Goal: Browse casually: Explore the website without a specific task or goal

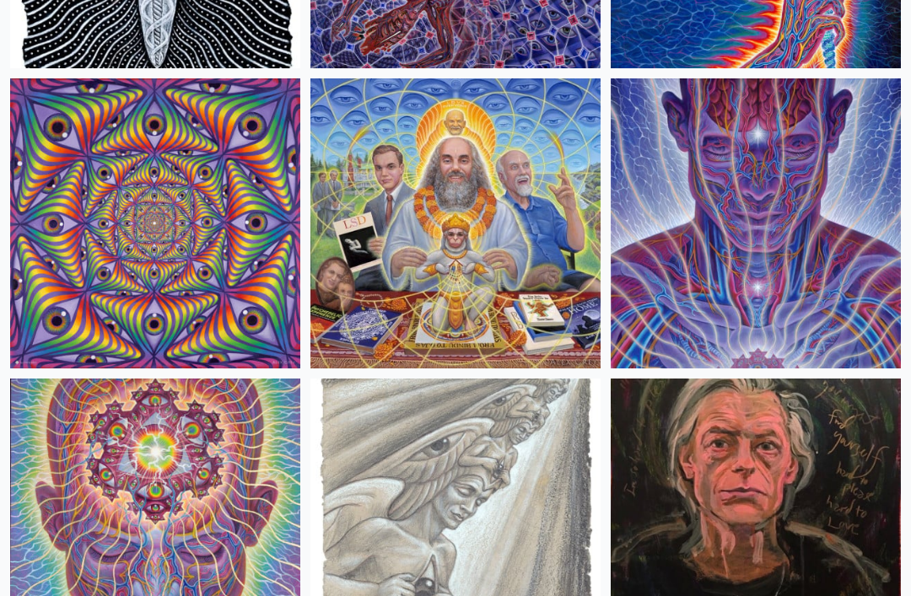
scroll to position [2785, 0]
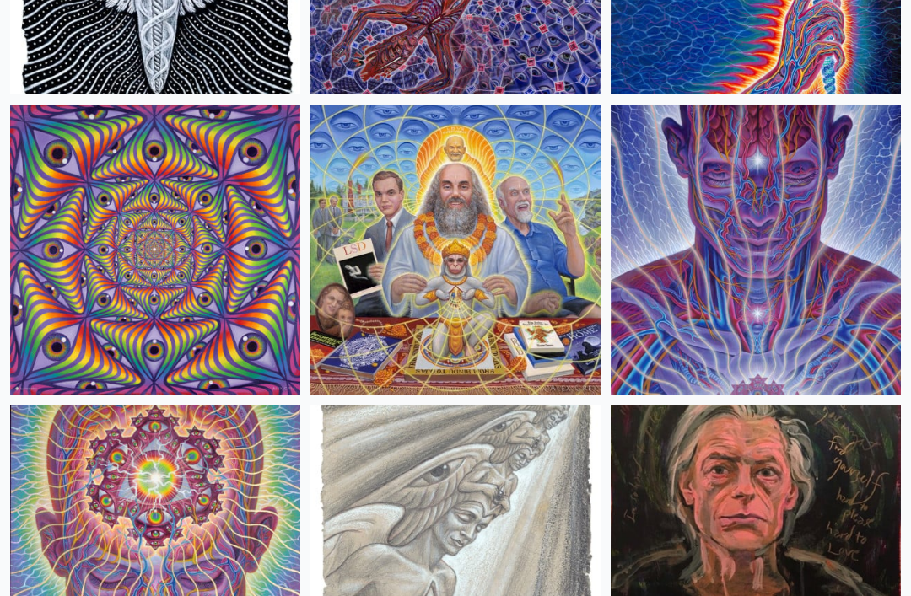
click at [809, 339] on img at bounding box center [756, 250] width 290 height 290
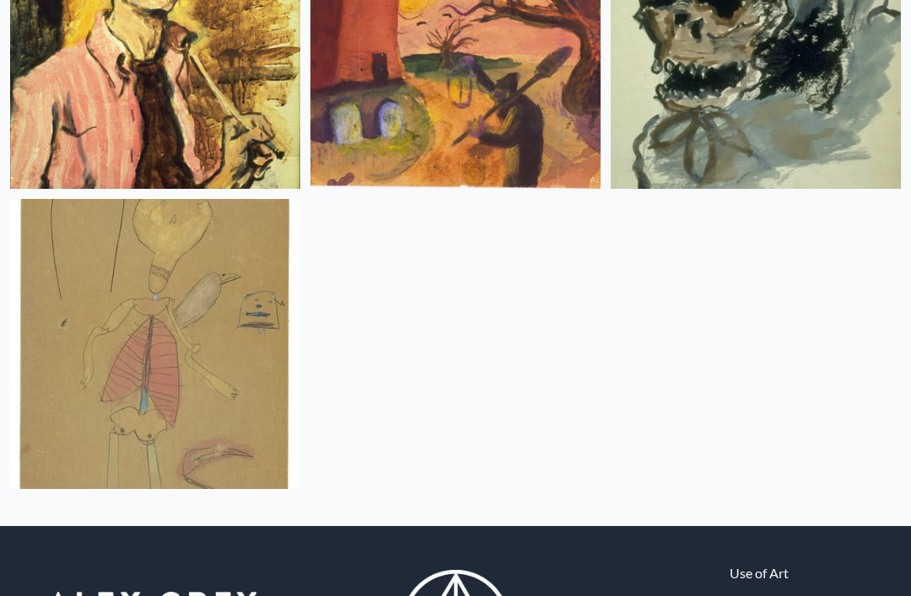
scroll to position [33991, 0]
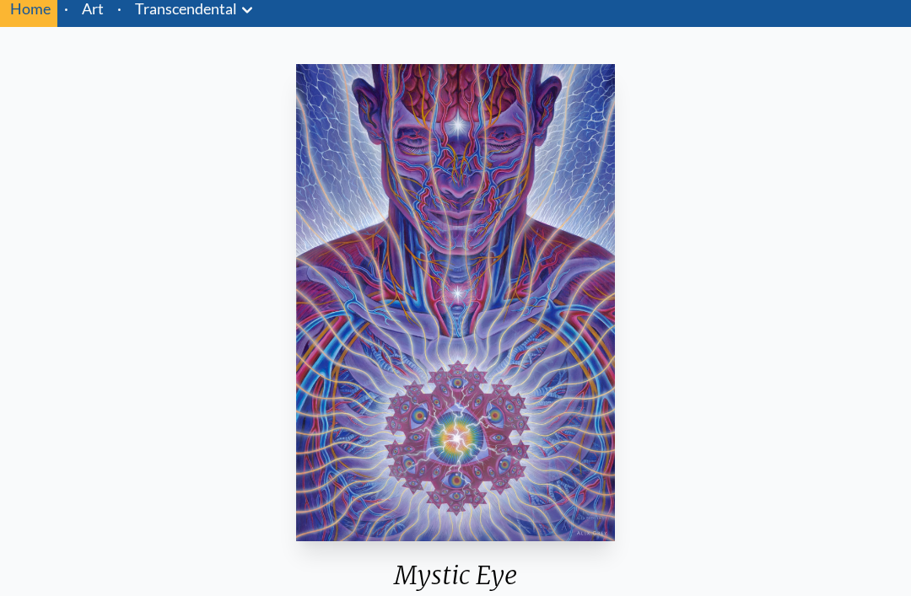
scroll to position [64, 0]
